Goal: Download file/media

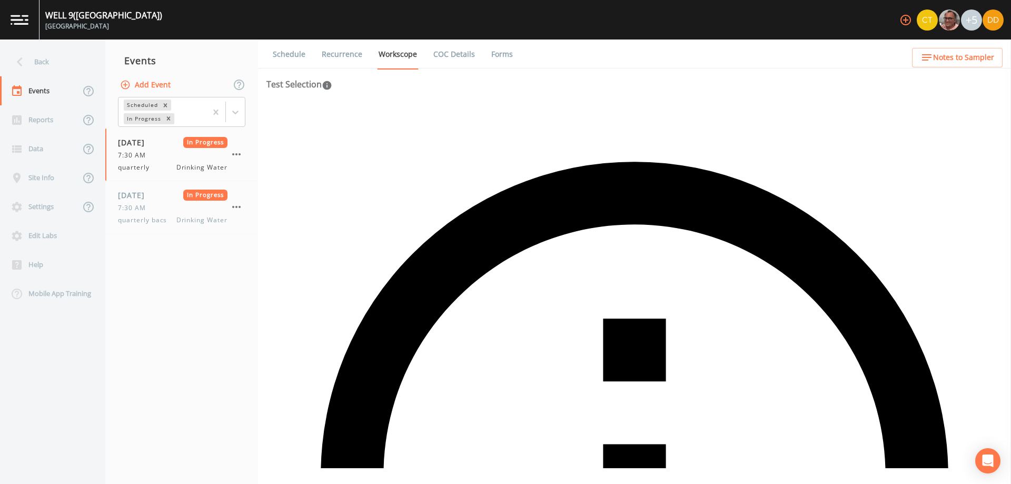
drag, startPoint x: 205, startPoint y: 329, endPoint x: 221, endPoint y: 309, distance: 25.5
click at [208, 326] on nav "Events Add Event Scheduled In Progress [DATE] In Progress 7:30 AM quarterly Dri…" at bounding box center [181, 261] width 153 height 444
click at [52, 53] on div "Back" at bounding box center [47, 61] width 95 height 29
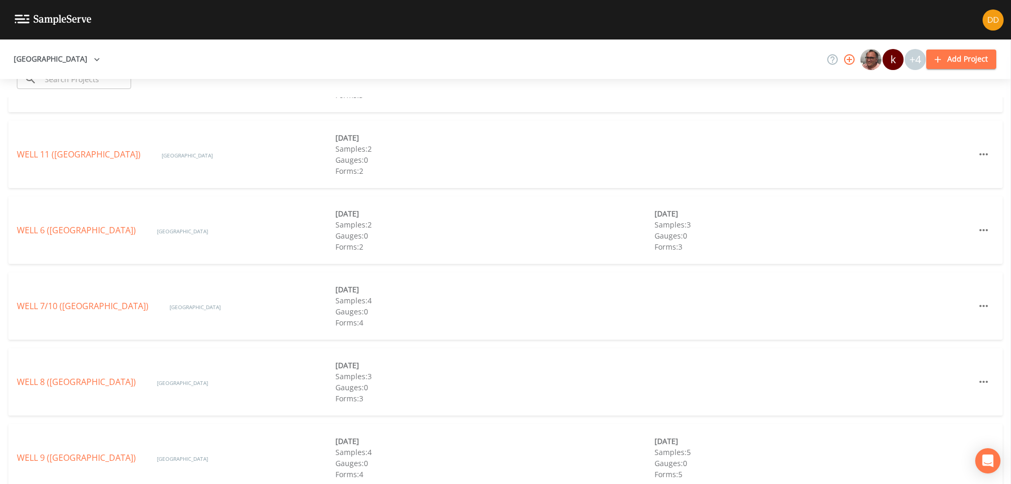
scroll to position [402, 0]
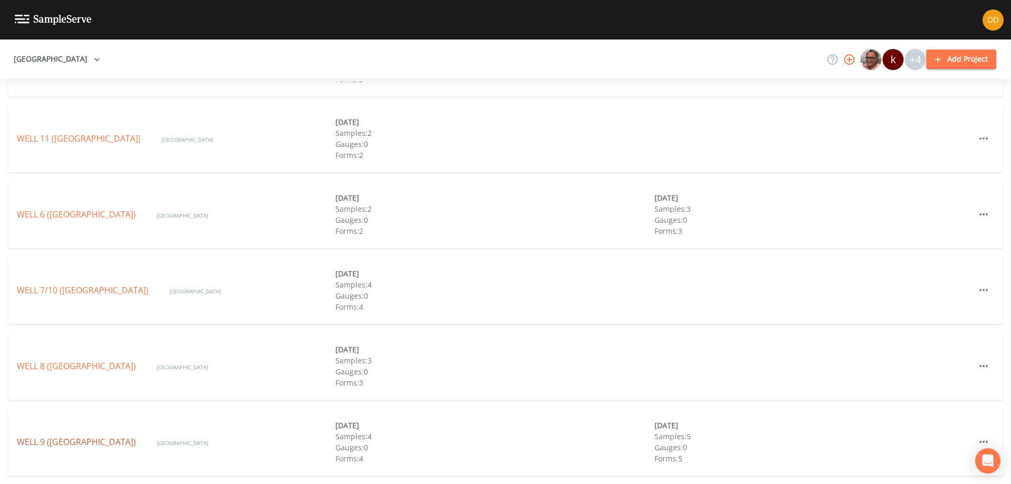
click at [87, 442] on link "WELL 9 ([GEOGRAPHIC_DATA])" at bounding box center [76, 442] width 119 height 12
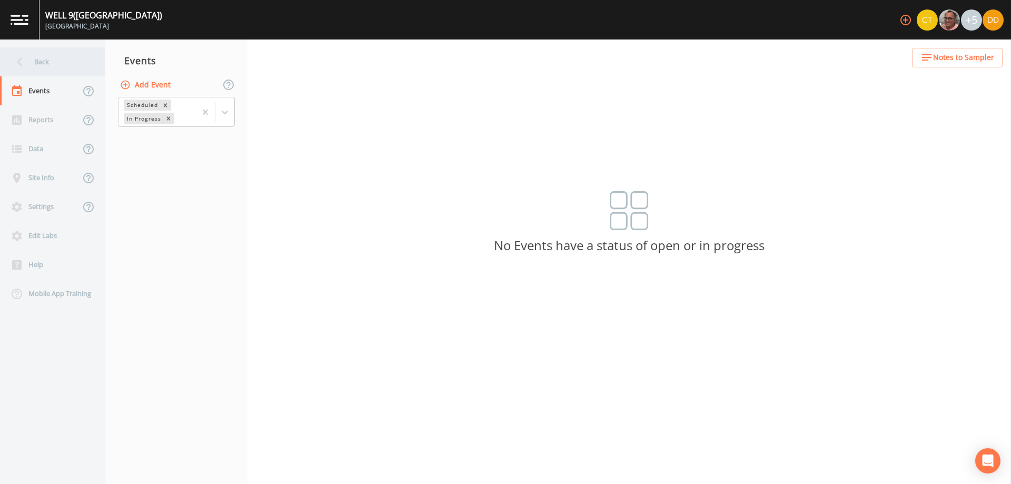
click at [48, 68] on div "Back" at bounding box center [47, 61] width 95 height 29
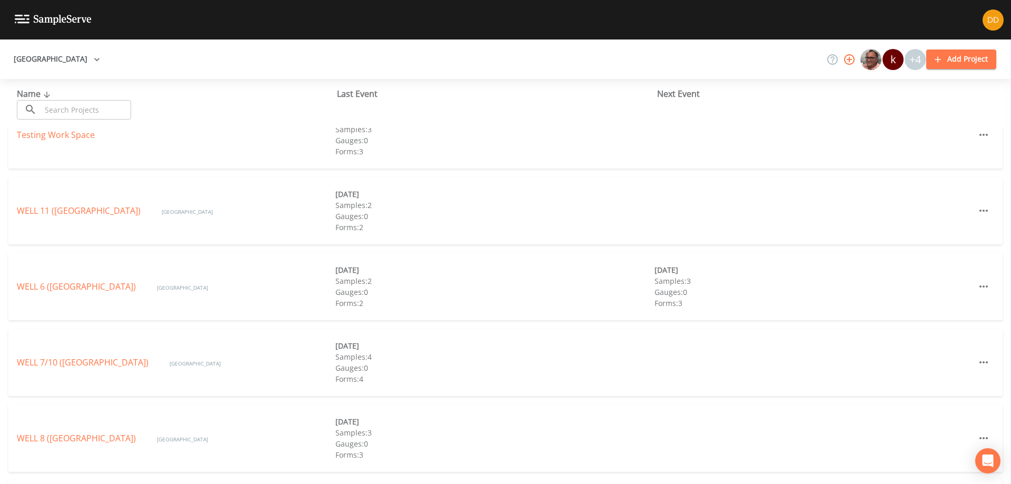
scroll to position [402, 0]
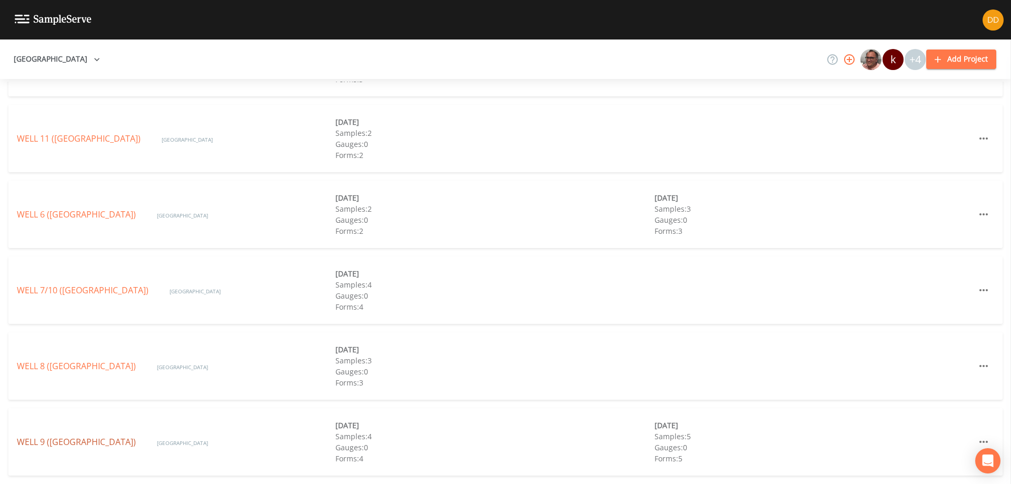
click at [97, 441] on link "WELL 9 ([GEOGRAPHIC_DATA])" at bounding box center [76, 442] width 119 height 12
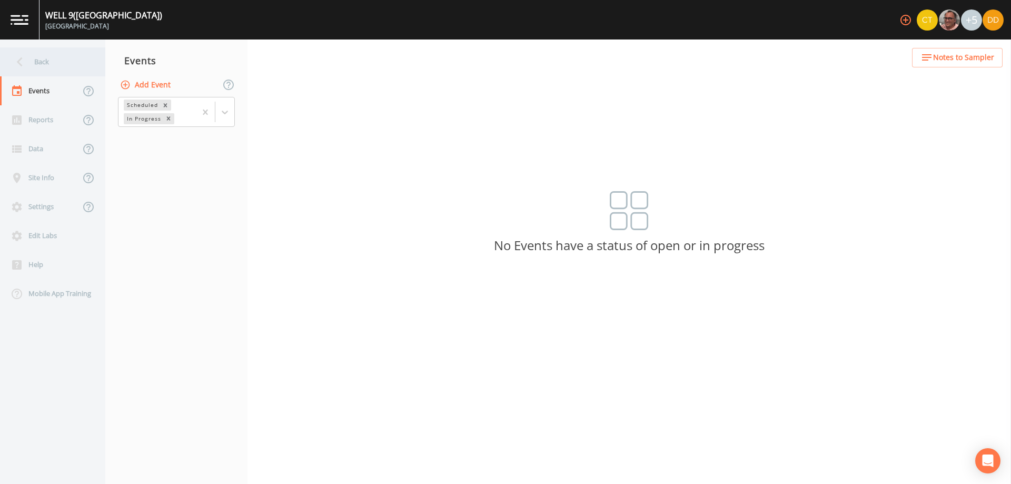
click at [47, 58] on div "Back" at bounding box center [47, 61] width 95 height 29
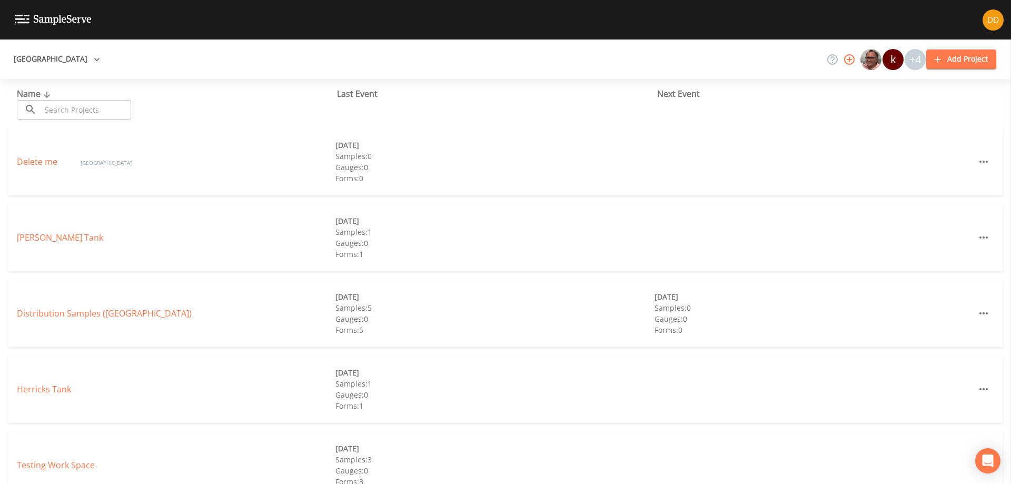
click at [52, 55] on button "[GEOGRAPHIC_DATA]" at bounding box center [56, 58] width 95 height 19
click at [75, 483] on div at bounding box center [505, 484] width 1011 height 0
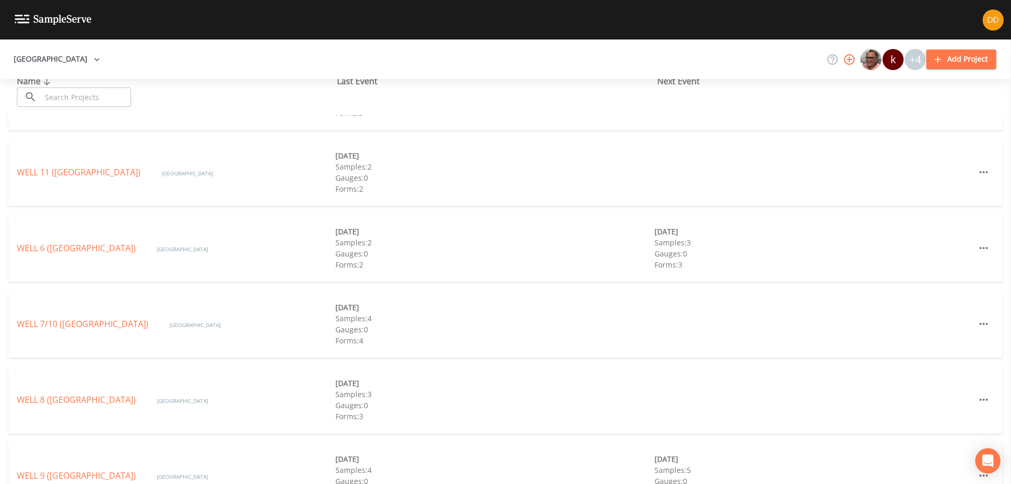
scroll to position [402, 0]
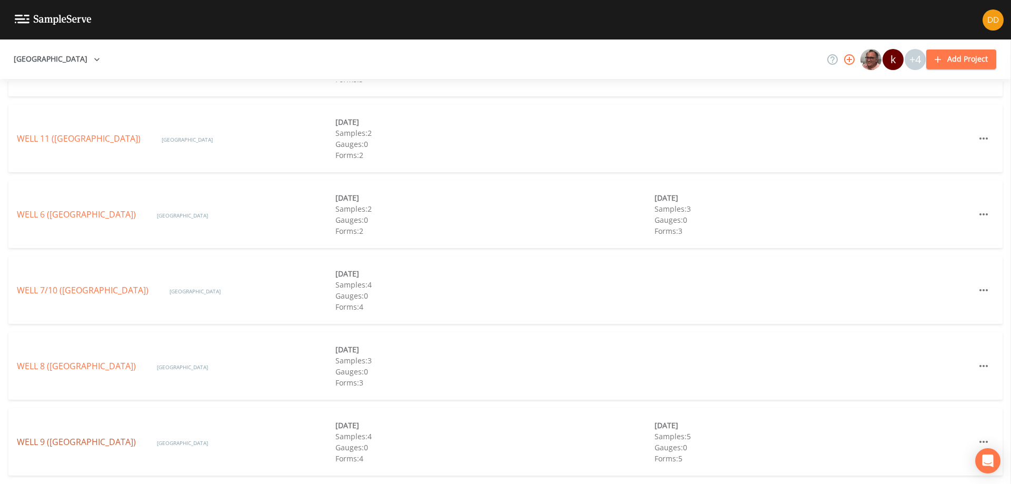
click at [123, 440] on link "WELL 9 ([GEOGRAPHIC_DATA])" at bounding box center [76, 442] width 119 height 12
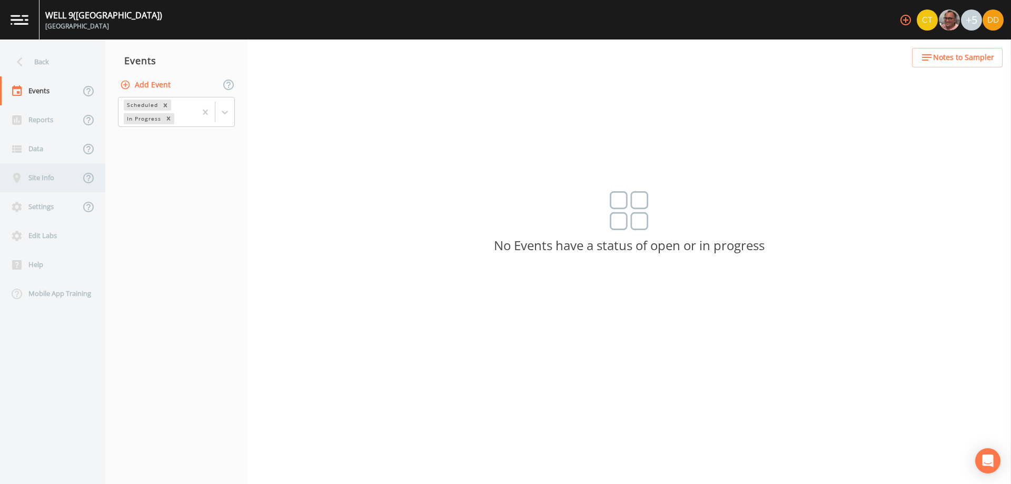
click at [54, 164] on div "Site Info" at bounding box center [40, 177] width 80 height 29
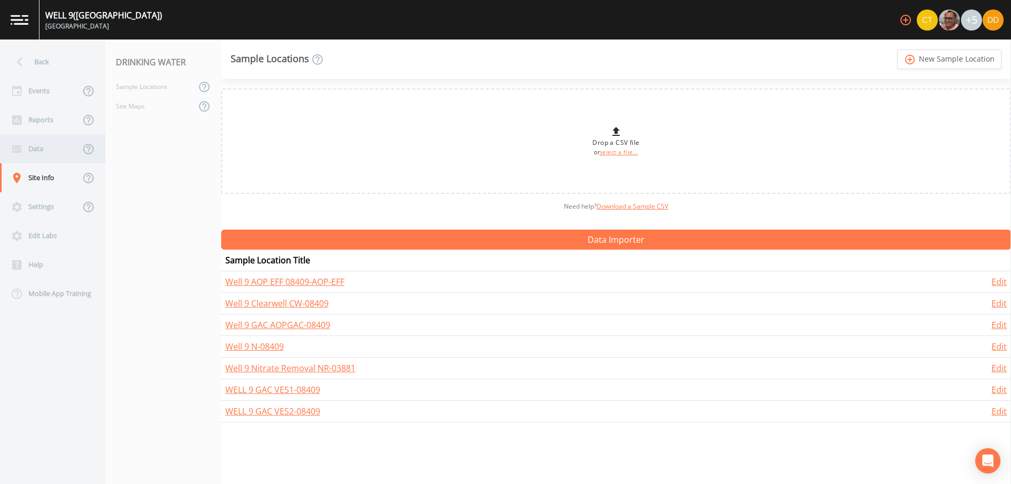
click at [61, 145] on div "Data" at bounding box center [40, 148] width 80 height 29
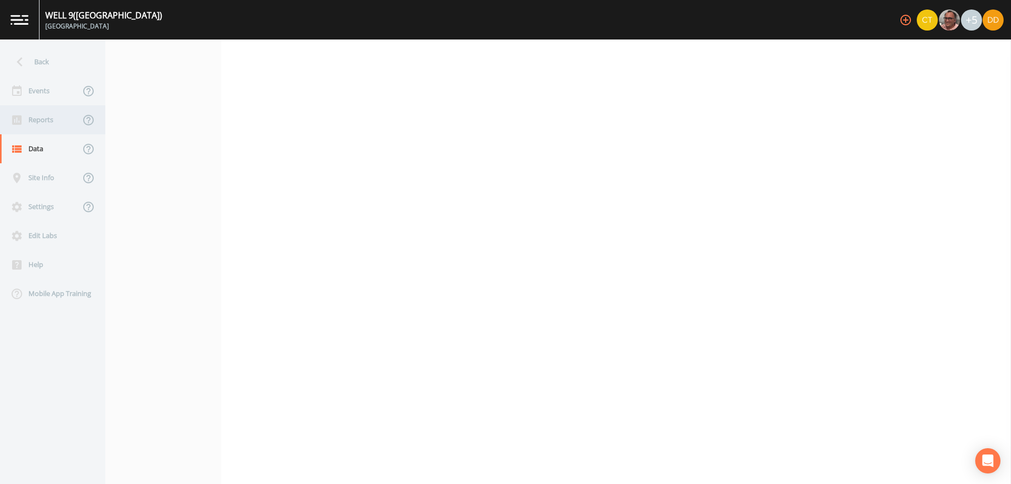
click at [59, 118] on div "Reports" at bounding box center [40, 119] width 80 height 29
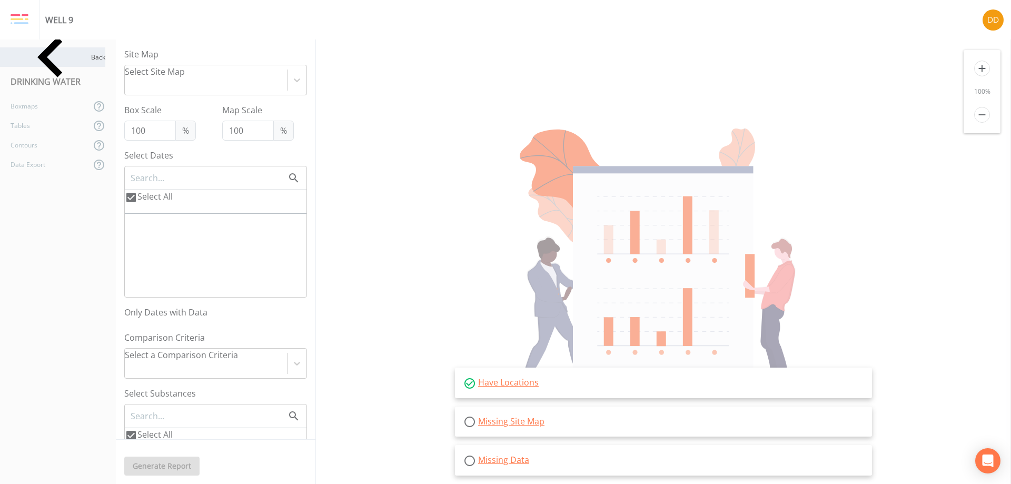
click at [23, 51] on icon at bounding box center [51, 57] width 81 height 81
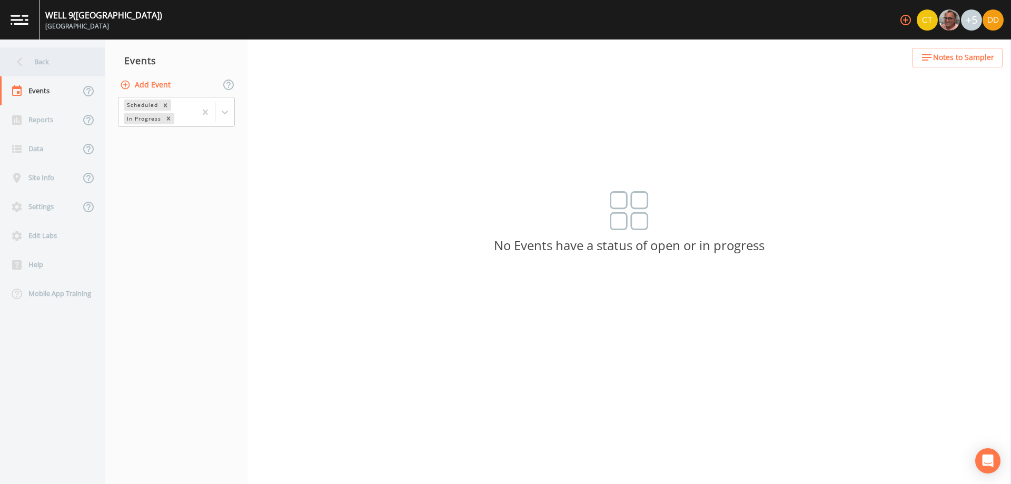
click at [32, 58] on div "Back" at bounding box center [47, 61] width 95 height 29
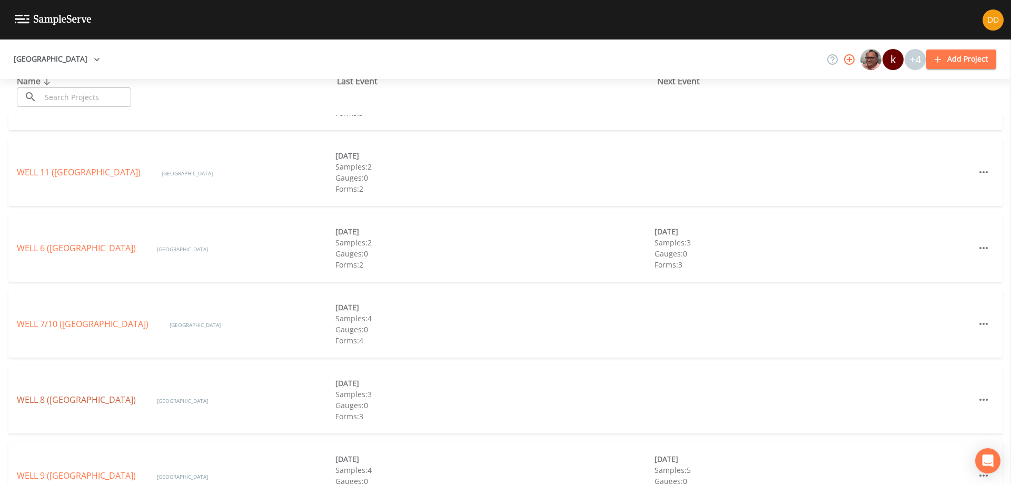
scroll to position [402, 0]
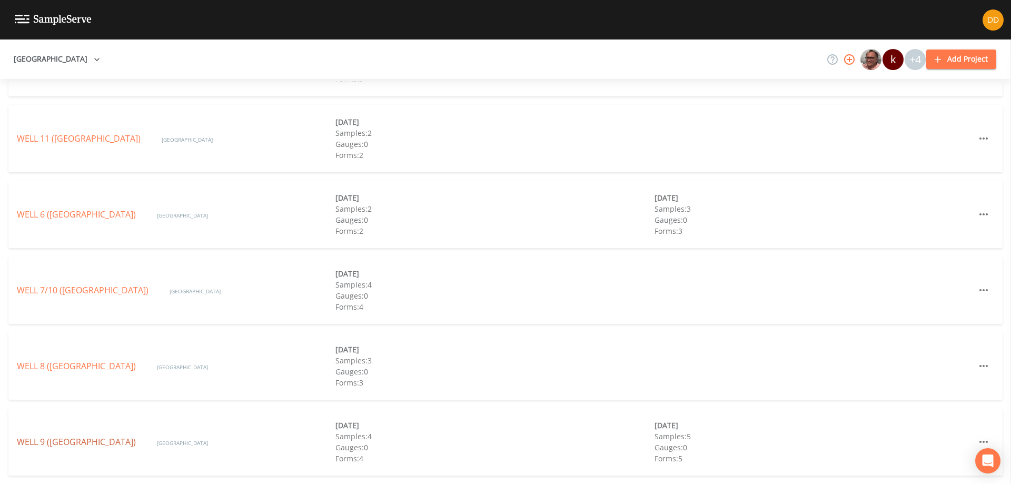
click at [121, 441] on link "WELL 9 ([GEOGRAPHIC_DATA])" at bounding box center [76, 442] width 119 height 12
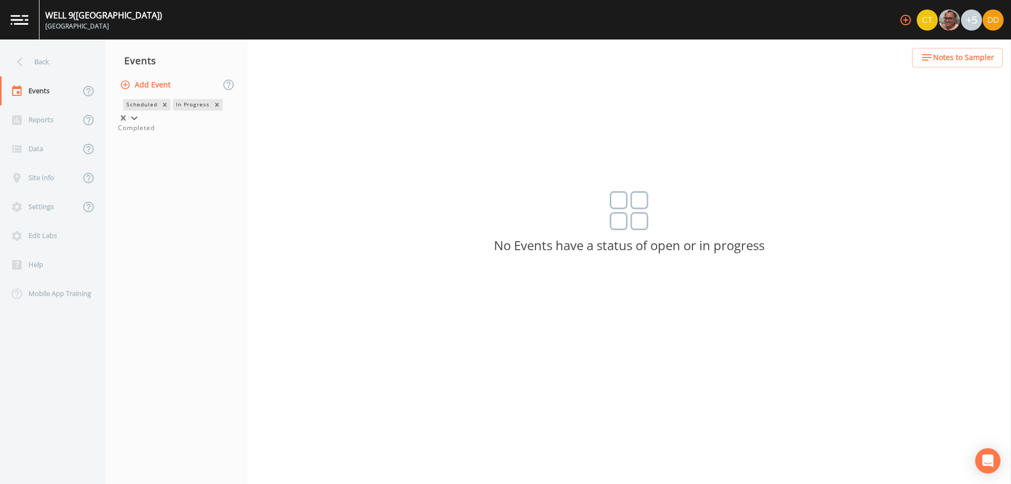
click at [140, 113] on icon at bounding box center [134, 118] width 11 height 11
click at [216, 133] on div "Completed" at bounding box center [176, 127] width 117 height 9
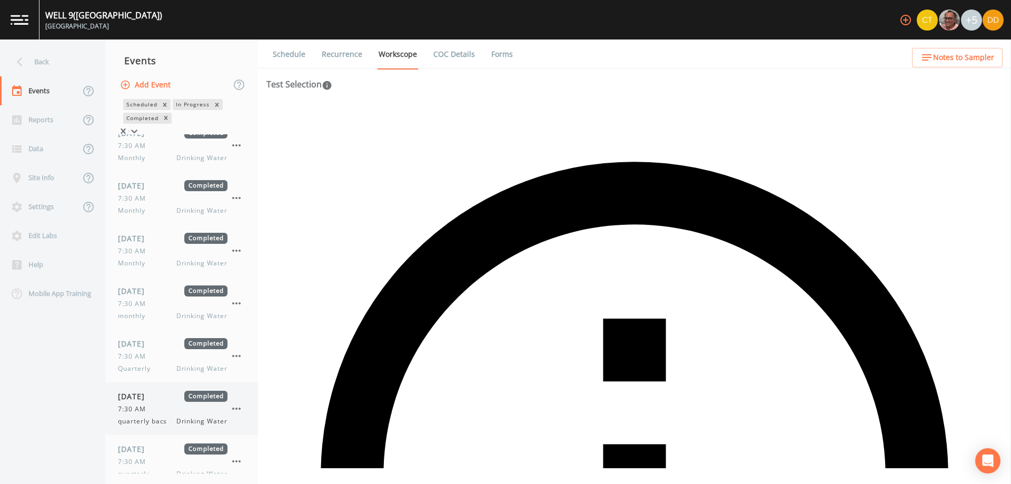
scroll to position [187, 0]
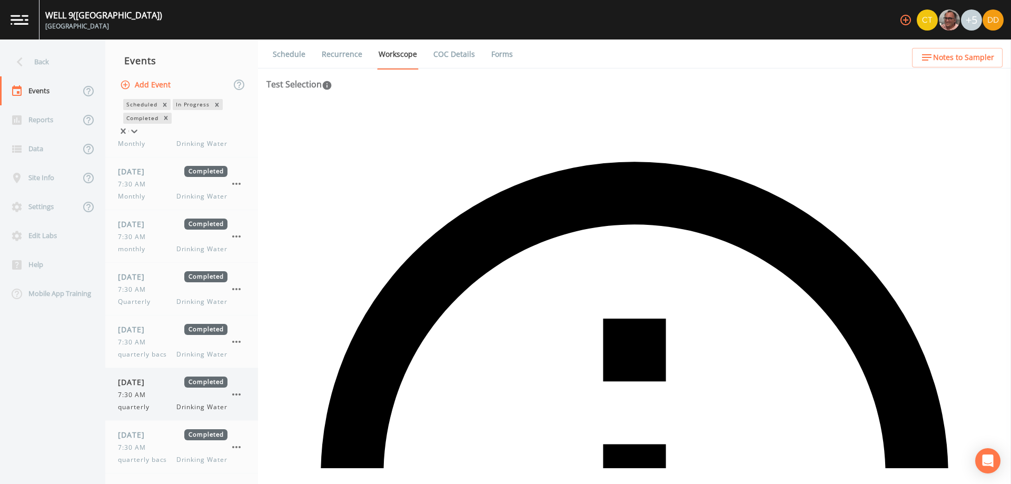
click at [166, 400] on div "[DATE] Completed 7:30 AM quarterly Drinking Water" at bounding box center [173, 393] width 110 height 35
click at [454, 56] on link "COC Details" at bounding box center [454, 53] width 45 height 29
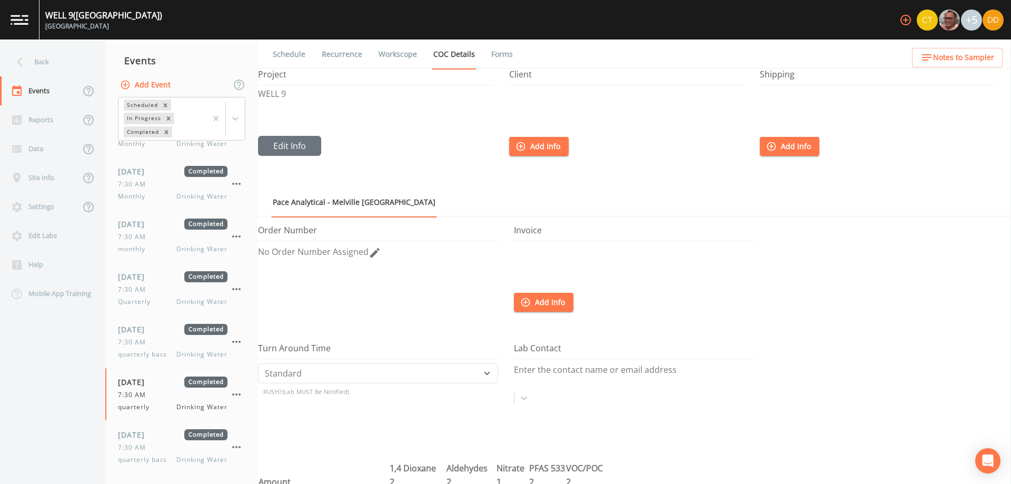
click at [461, 49] on link "COC Details" at bounding box center [454, 54] width 45 height 30
click at [500, 46] on link "Forms" at bounding box center [502, 53] width 25 height 29
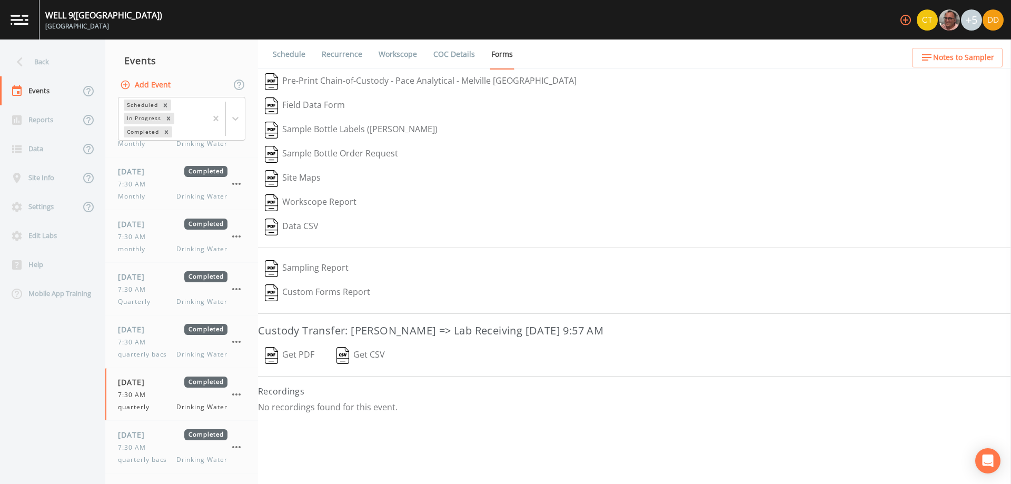
click at [311, 353] on button "Get PDF" at bounding box center [289, 355] width 63 height 24
click at [146, 452] on div "[DATE] Completed 7:30 AM quarterly bacs Drinking Water" at bounding box center [173, 446] width 110 height 35
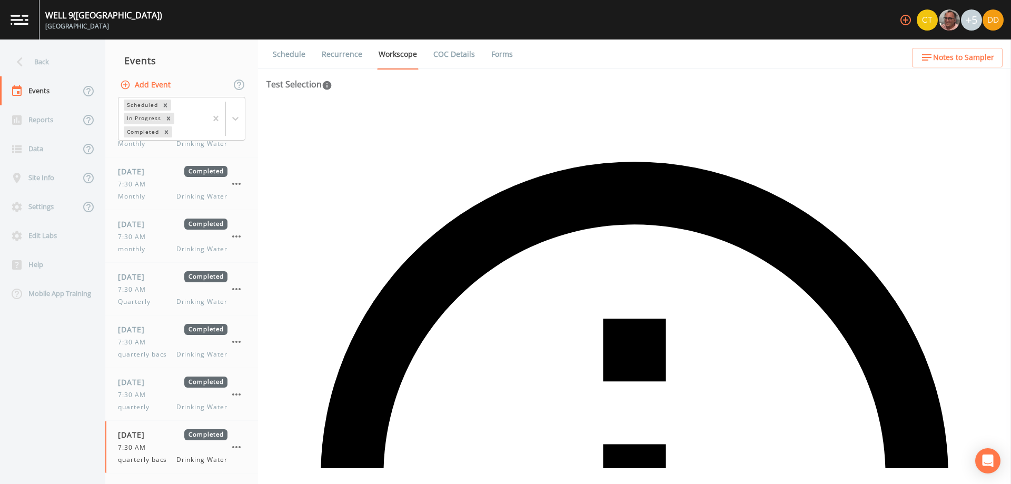
click at [468, 59] on link "COC Details" at bounding box center [454, 53] width 45 height 29
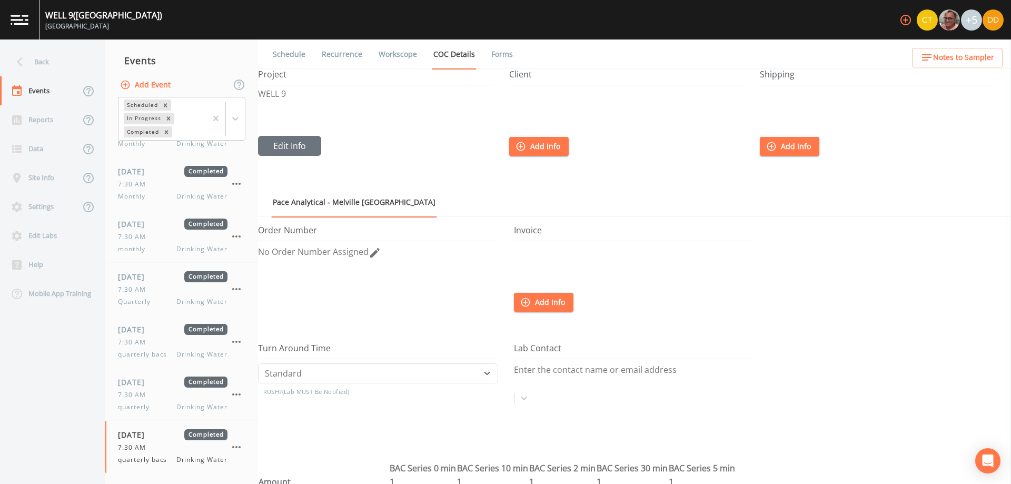
click at [506, 56] on link "Forms" at bounding box center [502, 53] width 25 height 29
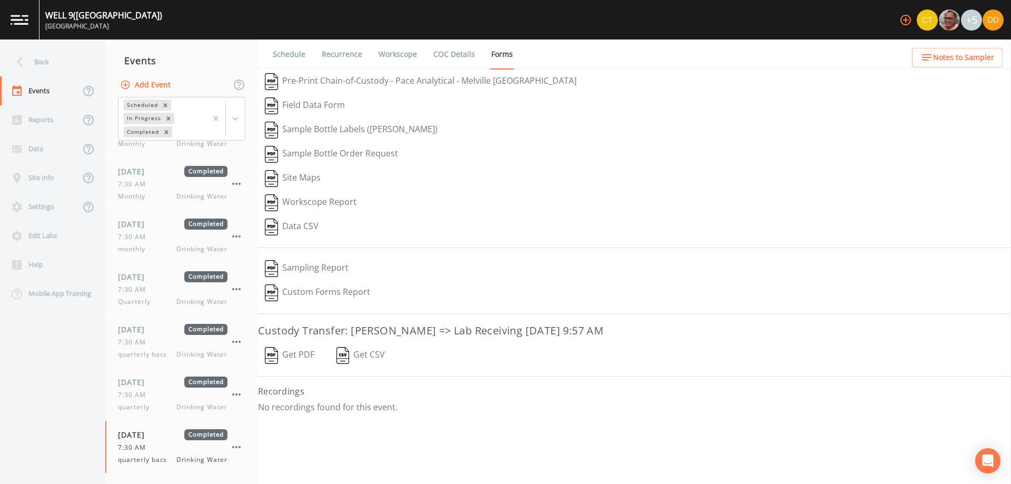
click at [302, 350] on button "Get PDF" at bounding box center [289, 355] width 63 height 24
